Goal: Information Seeking & Learning: Learn about a topic

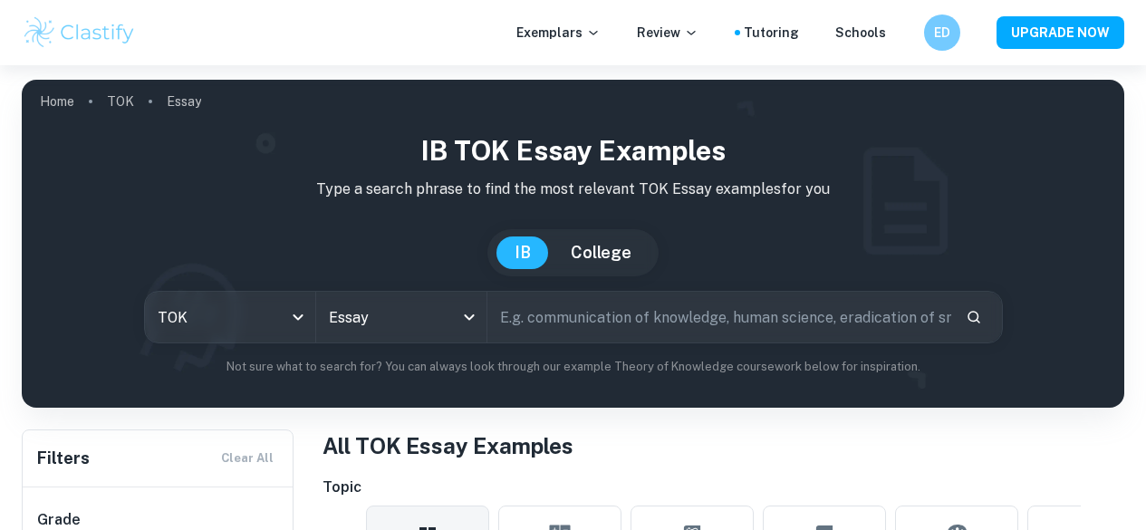
checkbox input "true"
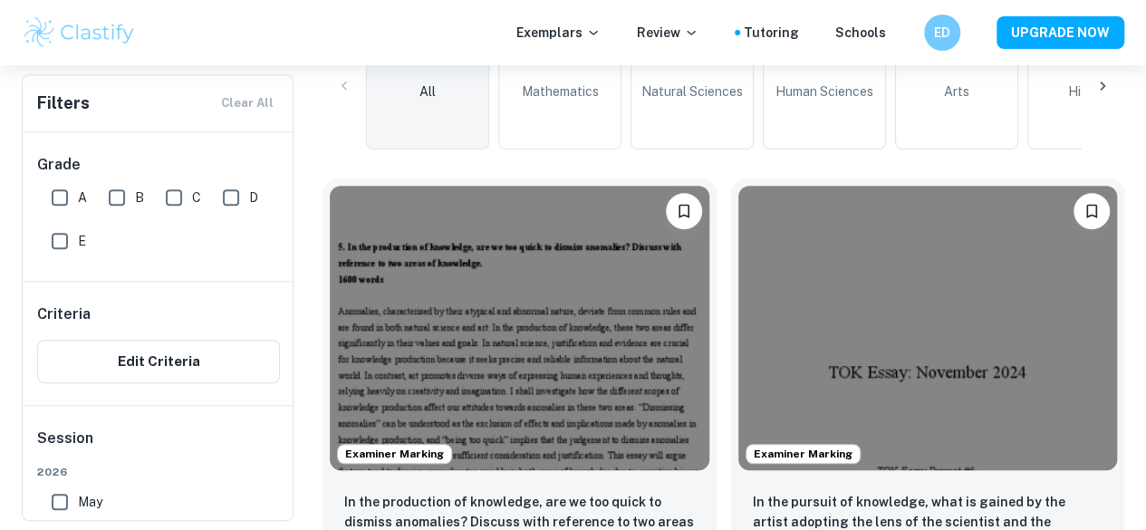
scroll to position [362, 0]
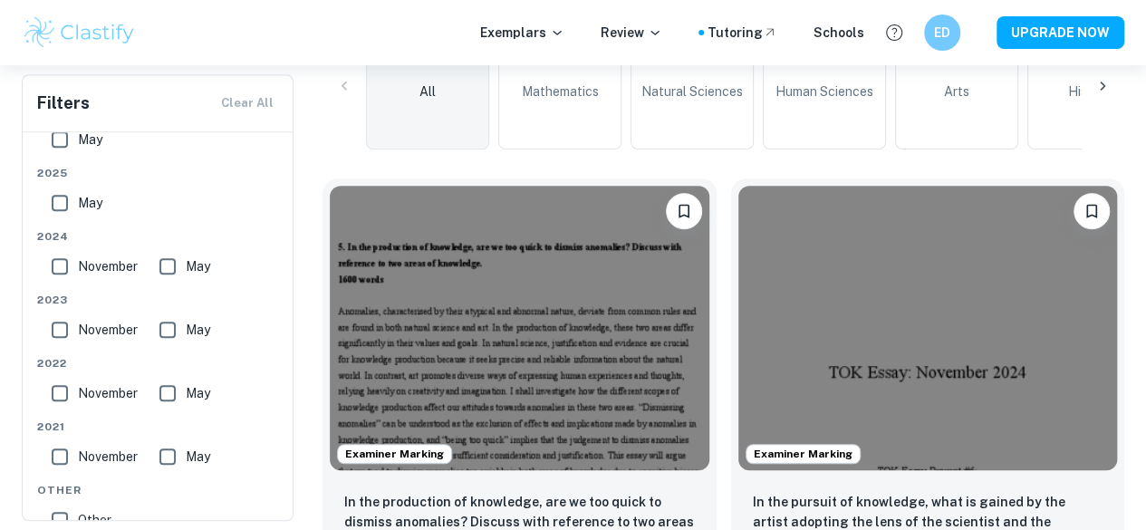
click at [176, 254] on input "May" at bounding box center [167, 266] width 36 height 36
checkbox input "true"
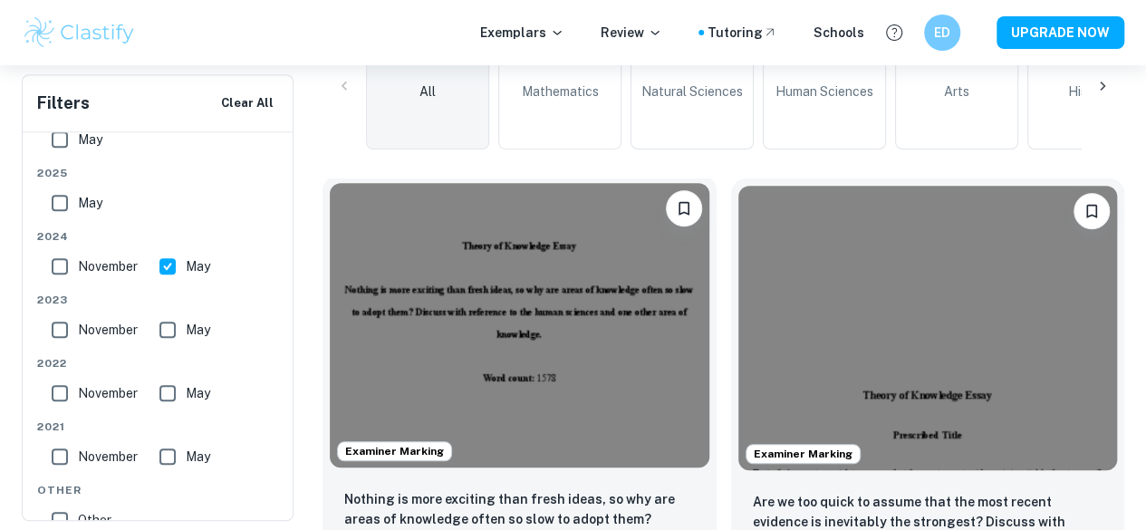
scroll to position [647, 0]
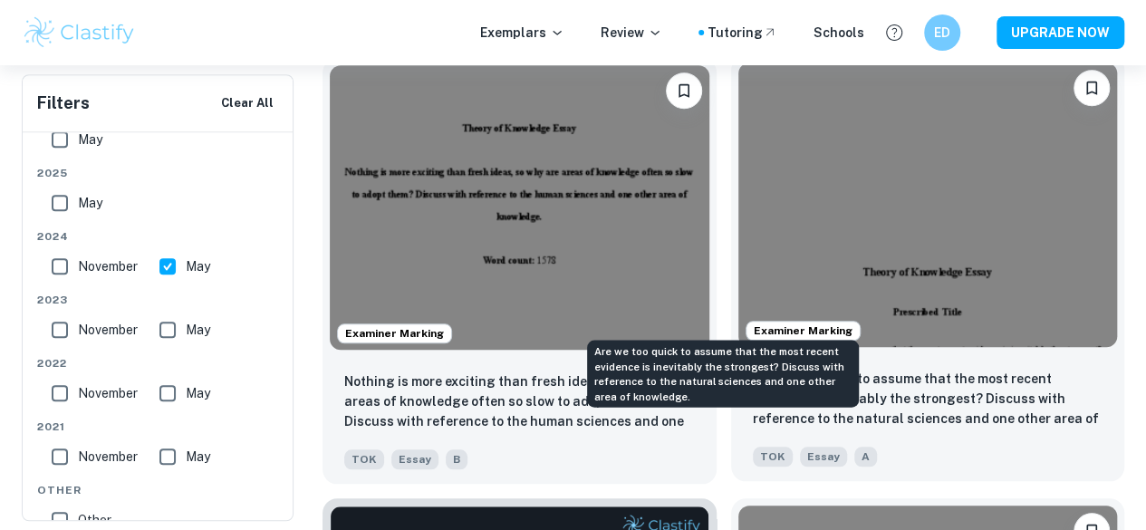
click at [753, 369] on p "Are we too quick to assume that the most recent evidence is inevitably the stro…" at bounding box center [928, 400] width 351 height 62
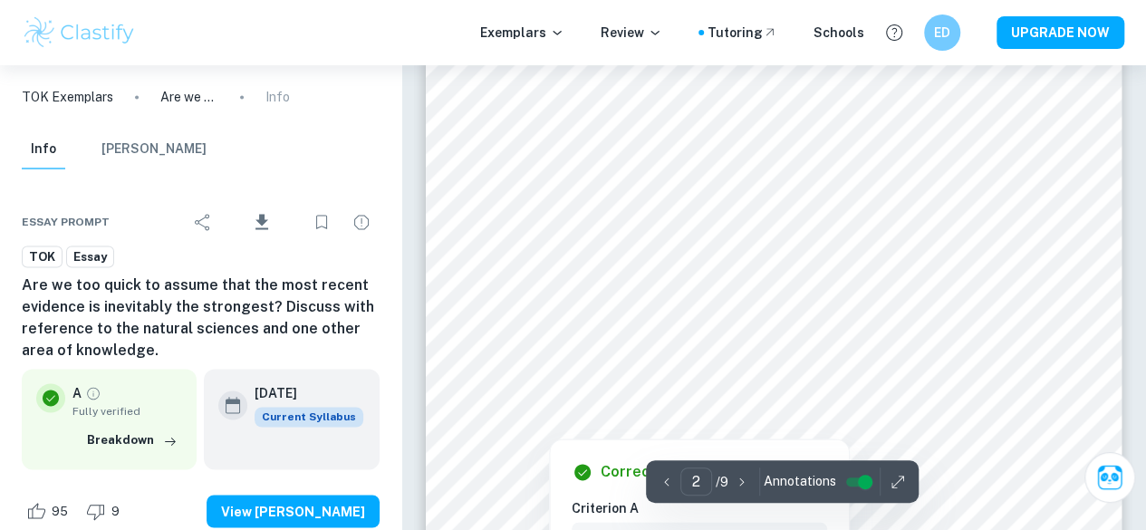
scroll to position [1449, 0]
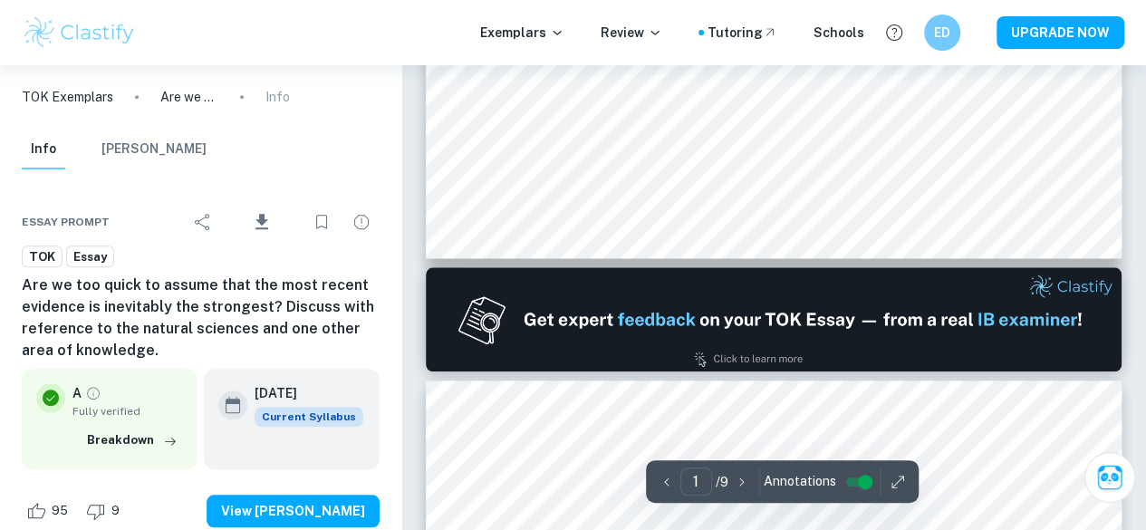
type input "2"
